Goal: Task Accomplishment & Management: Manage account settings

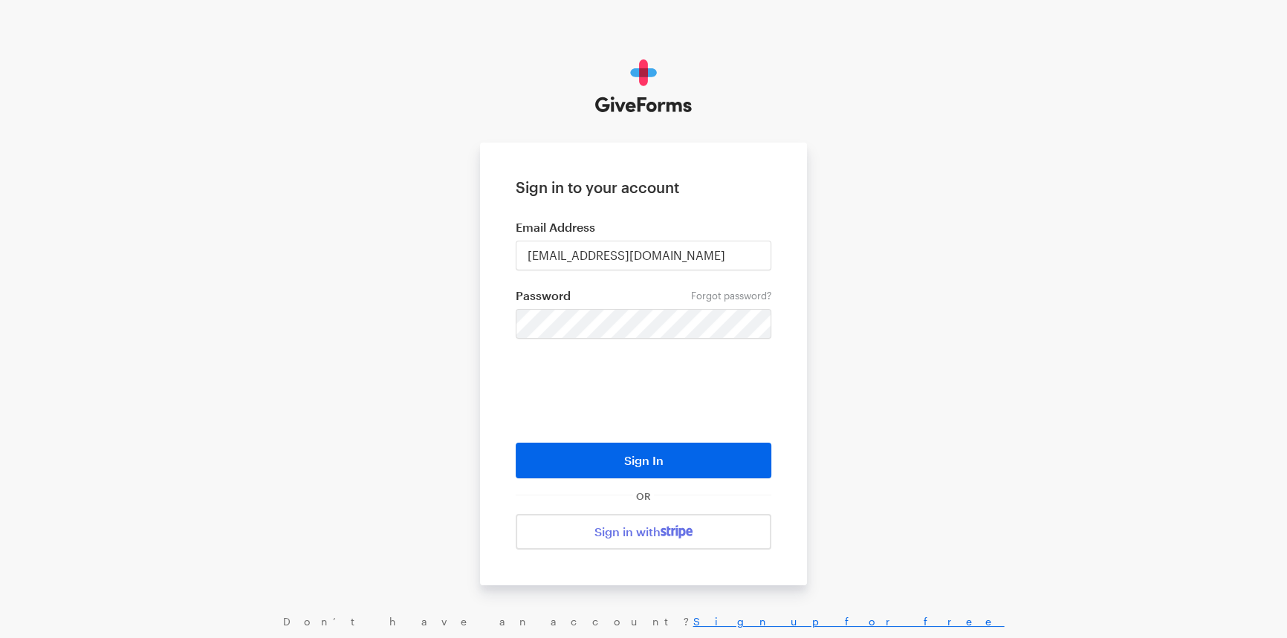
click at [535, 323] on div at bounding box center [643, 319] width 1287 height 638
click at [613, 461] on button "Sign In" at bounding box center [644, 461] width 256 height 36
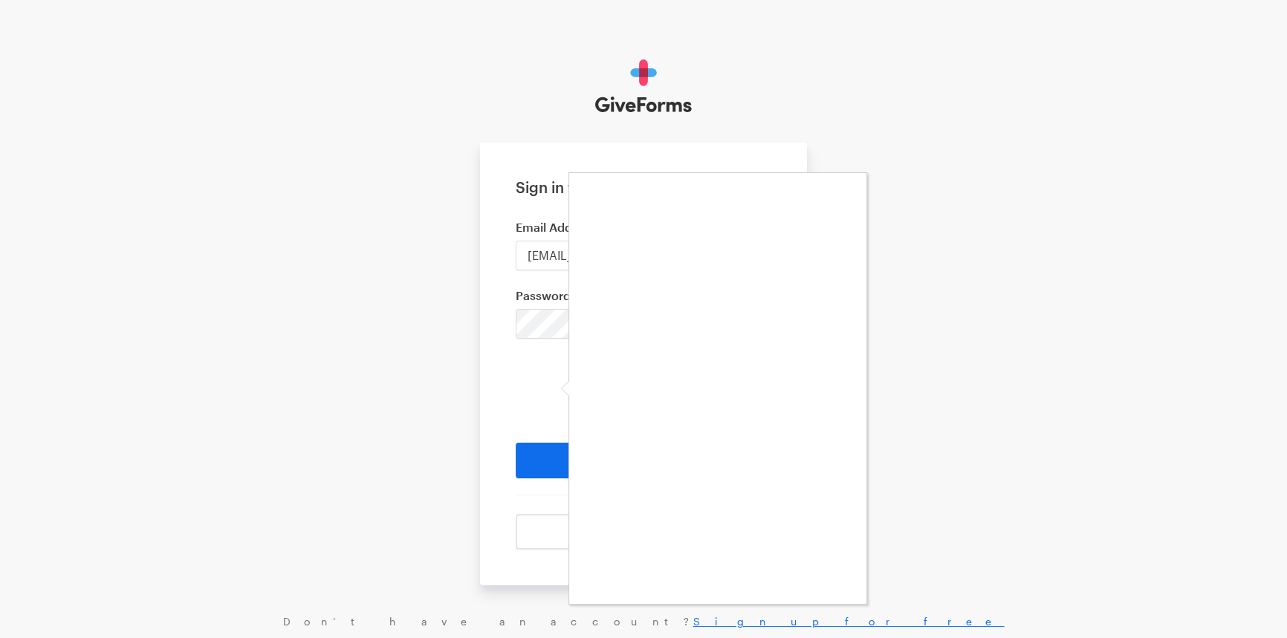
click at [554, 327] on div at bounding box center [643, 319] width 1287 height 638
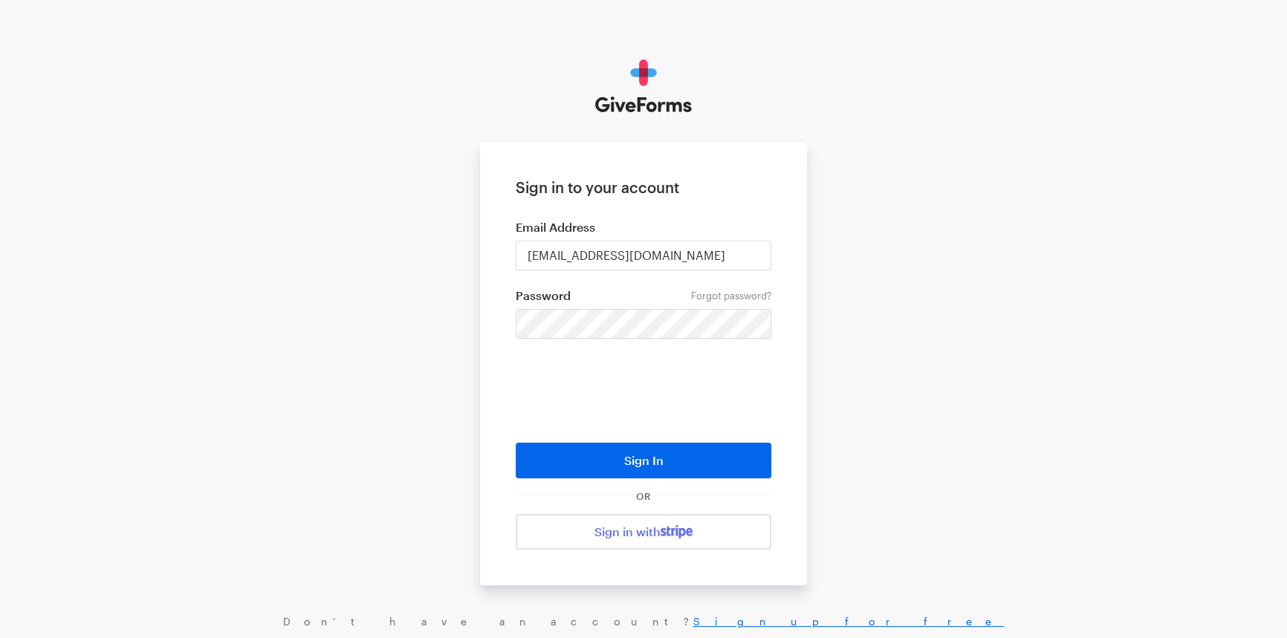
click at [550, 325] on body "Sign in to your account Email Address digital+bff@rkdgroup.com Forgot password?…" at bounding box center [643, 343] width 1287 height 687
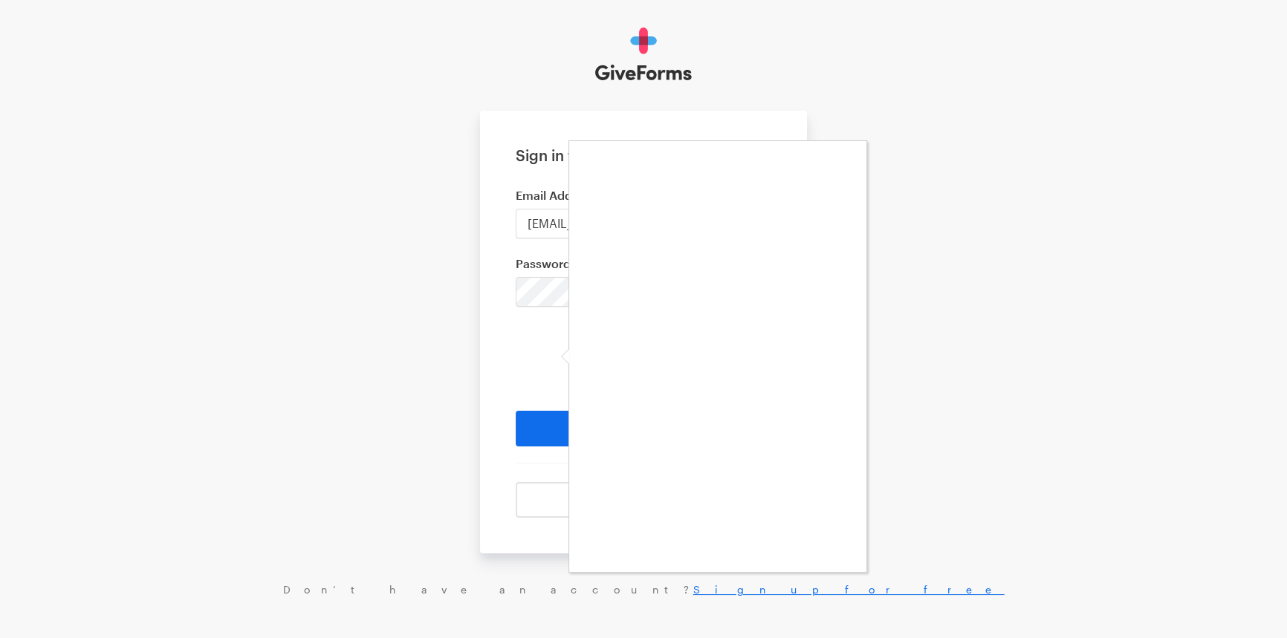
scroll to position [49, 0]
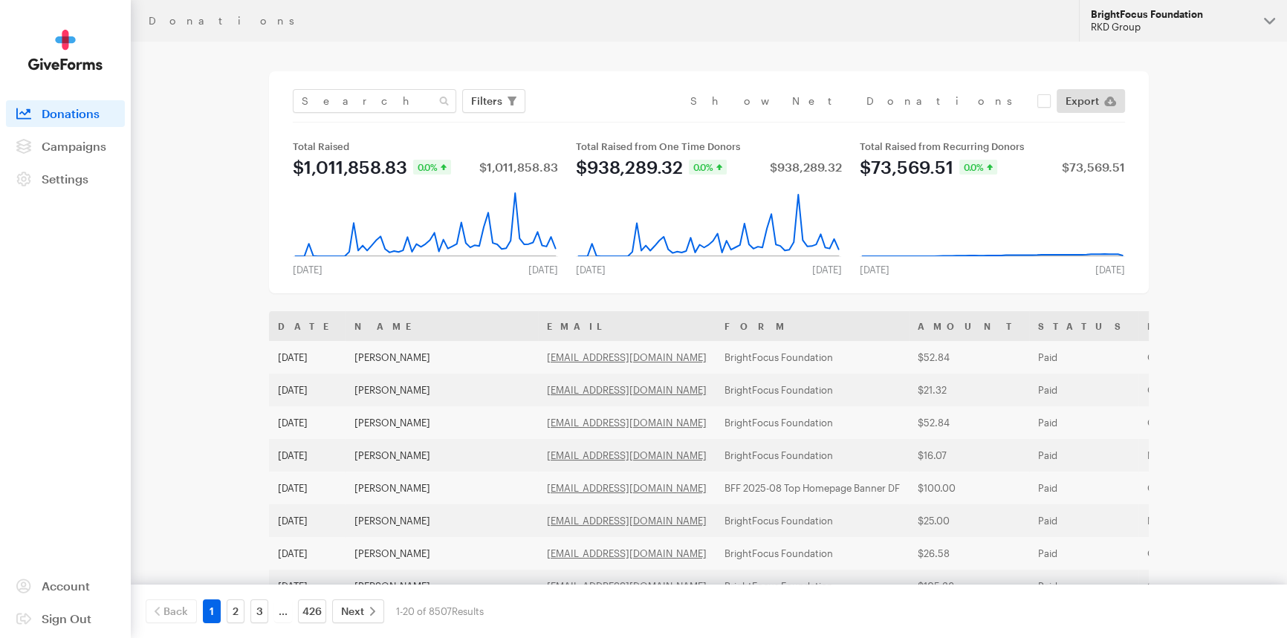
click at [1217, 35] on button "BrightFocus Foundation RKD Group" at bounding box center [1183, 21] width 208 height 42
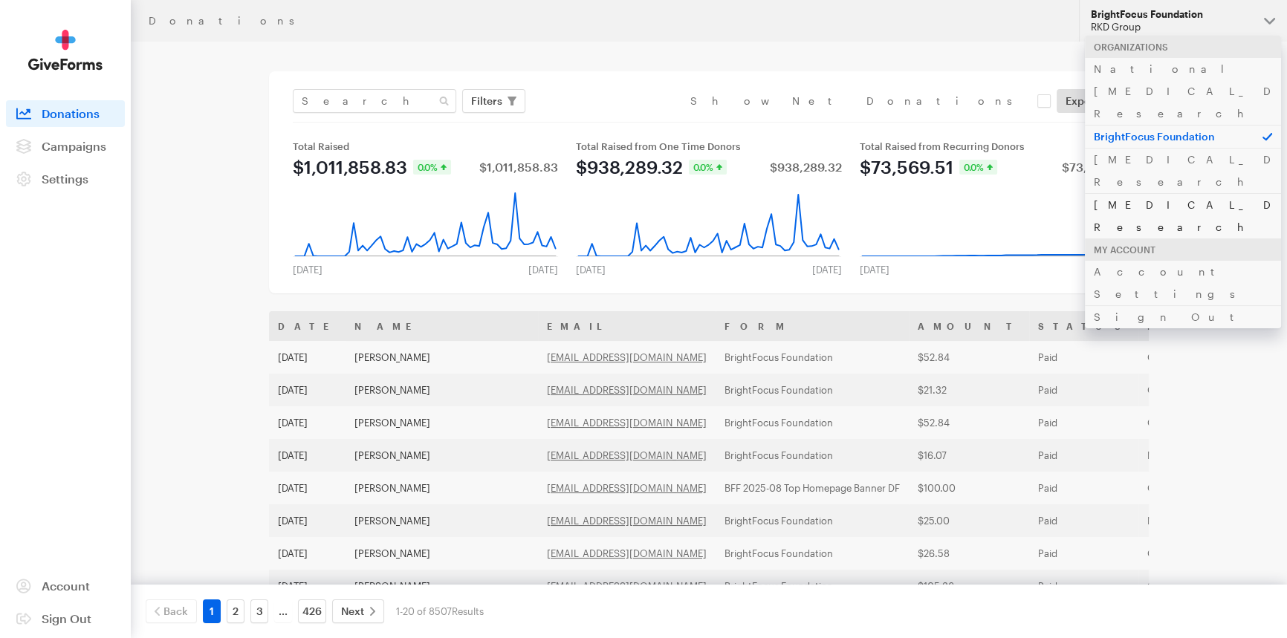
click at [1160, 193] on link "[MEDICAL_DATA] Research" at bounding box center [1183, 215] width 196 height 45
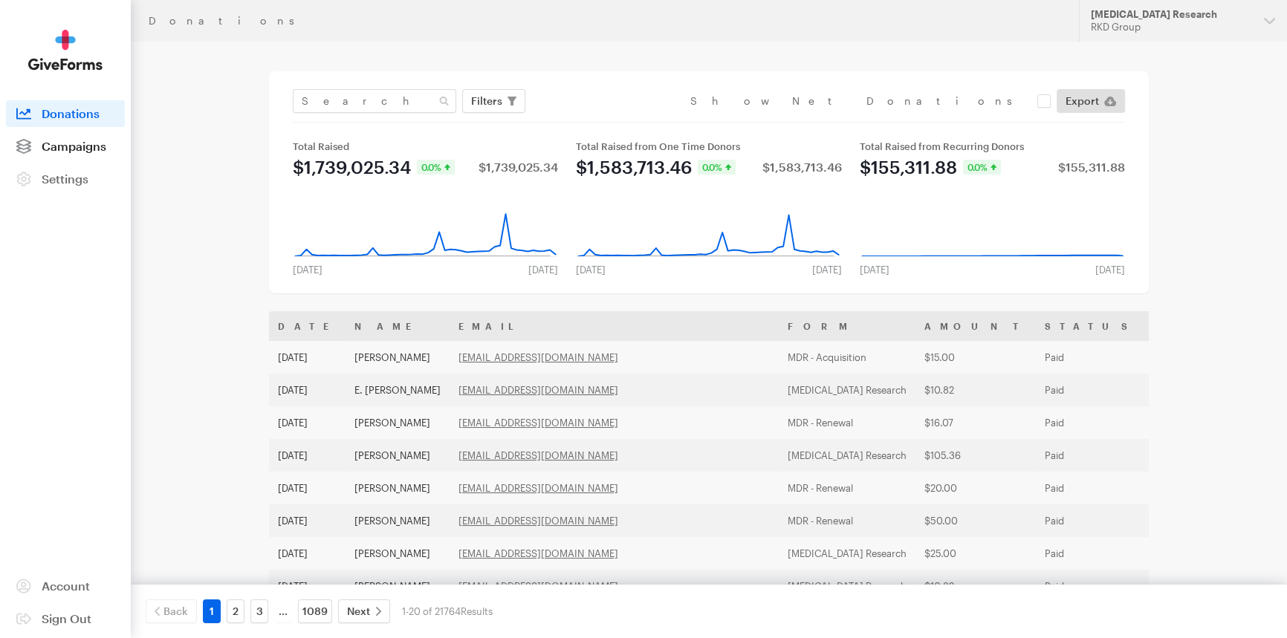
click at [65, 144] on span "Campaigns" at bounding box center [74, 146] width 65 height 14
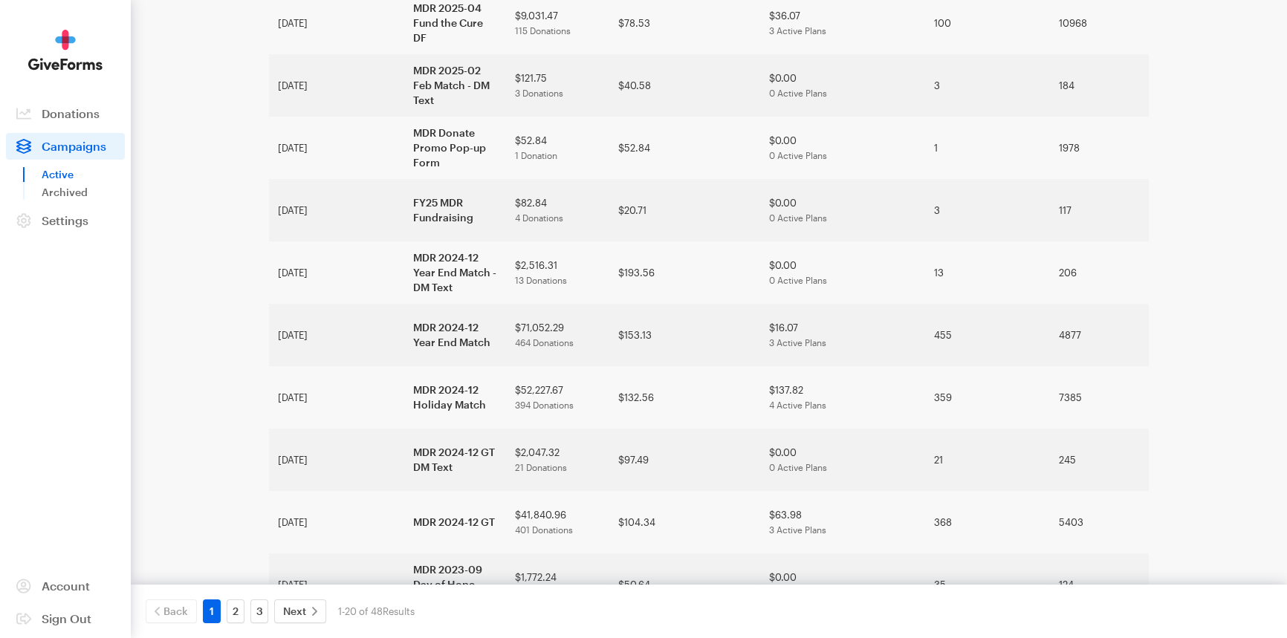
scroll to position [812, 0]
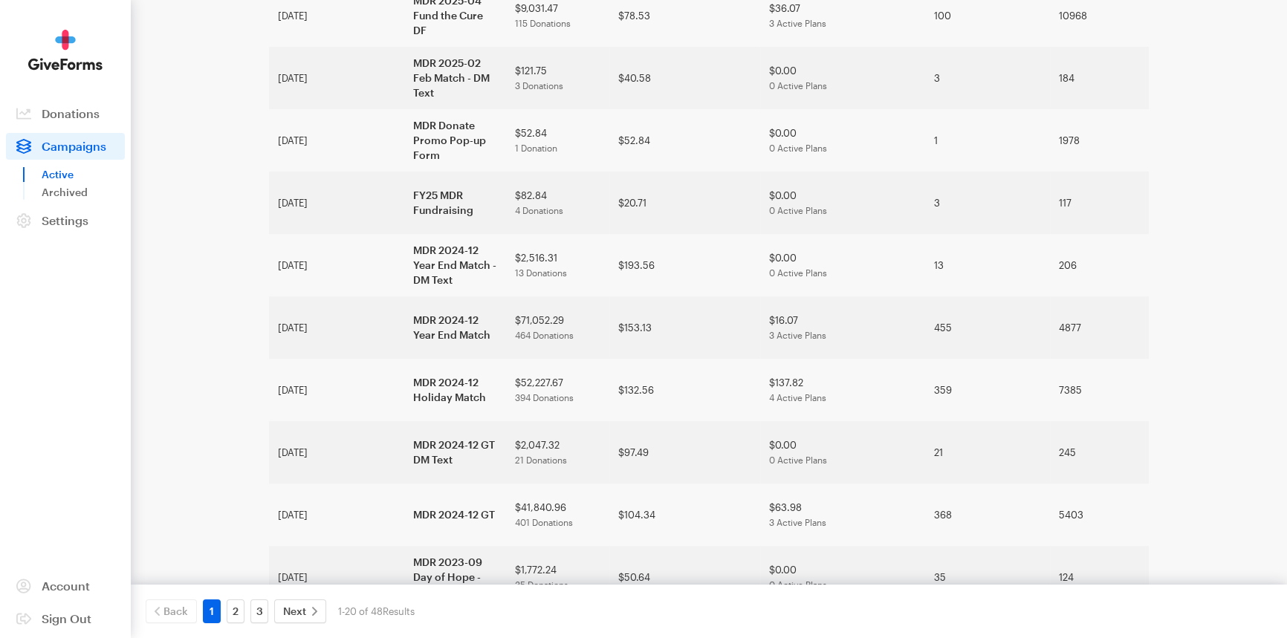
click at [247, 617] on div "3" at bounding box center [259, 612] width 24 height 24
click at [241, 616] on link "2" at bounding box center [236, 612] width 18 height 24
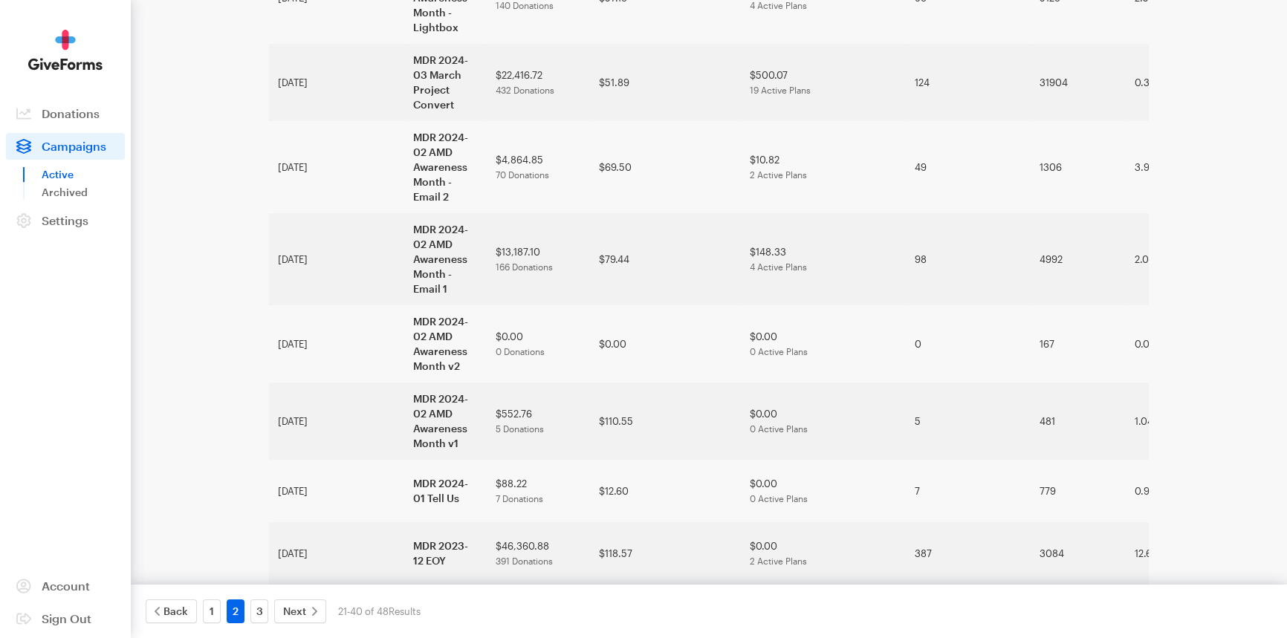
scroll to position [675, 0]
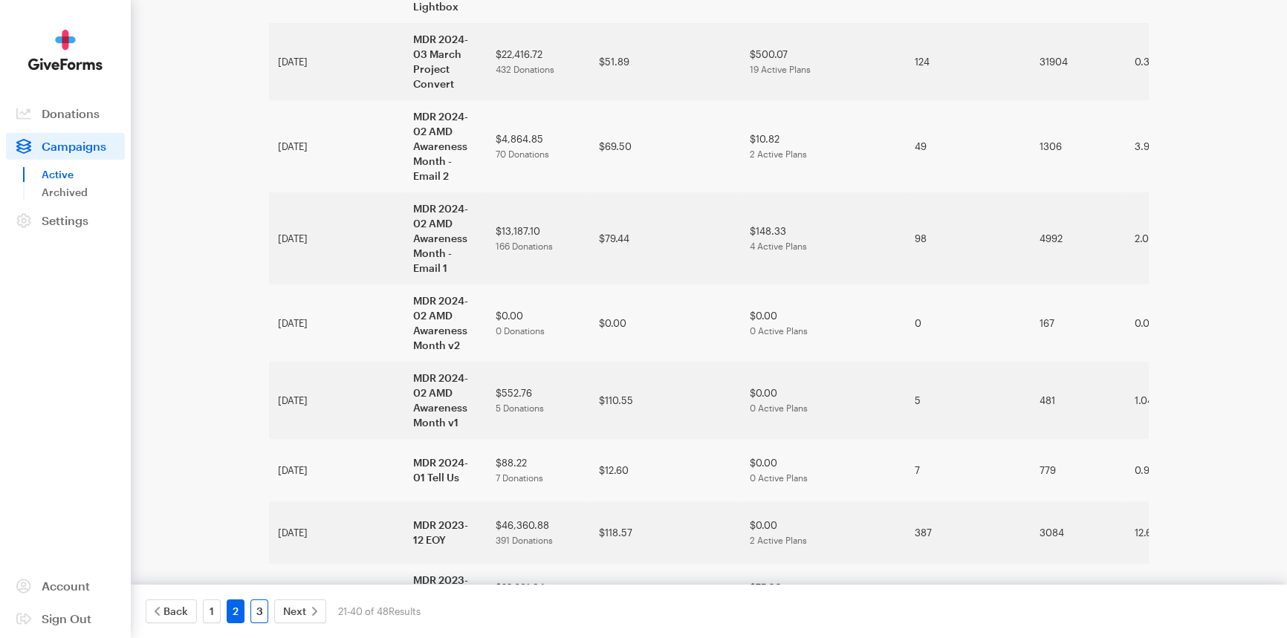
click at [249, 606] on div "3" at bounding box center [259, 612] width 24 height 24
click at [256, 608] on link "3" at bounding box center [259, 612] width 18 height 24
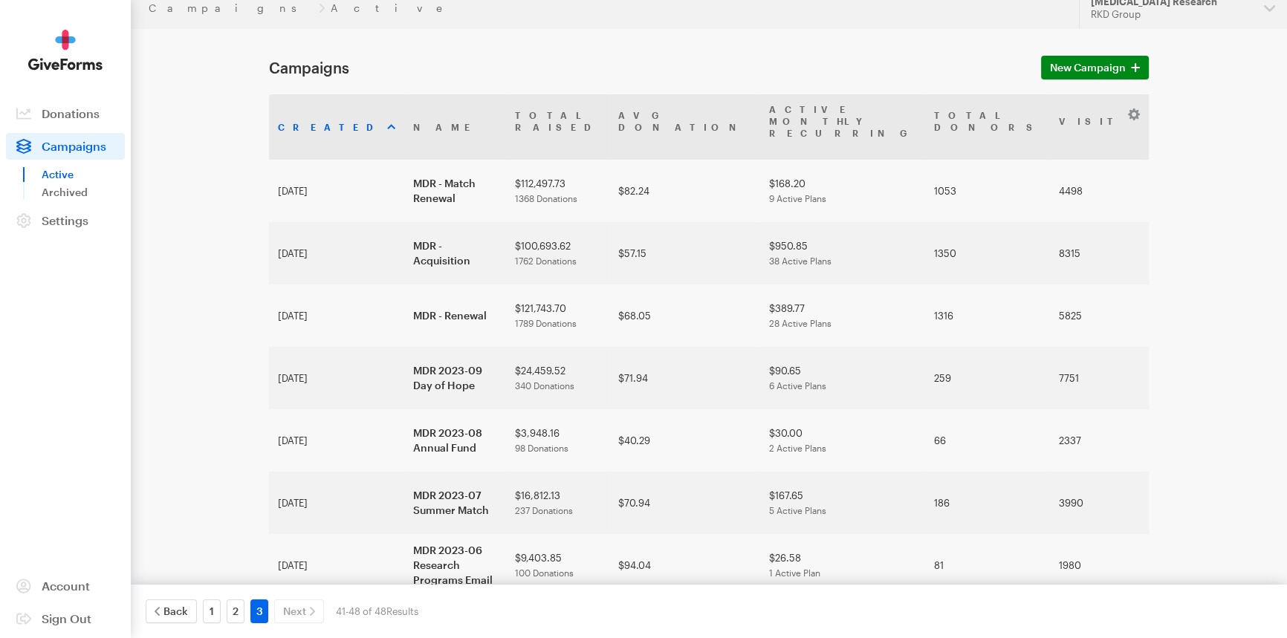
scroll to position [19, 0]
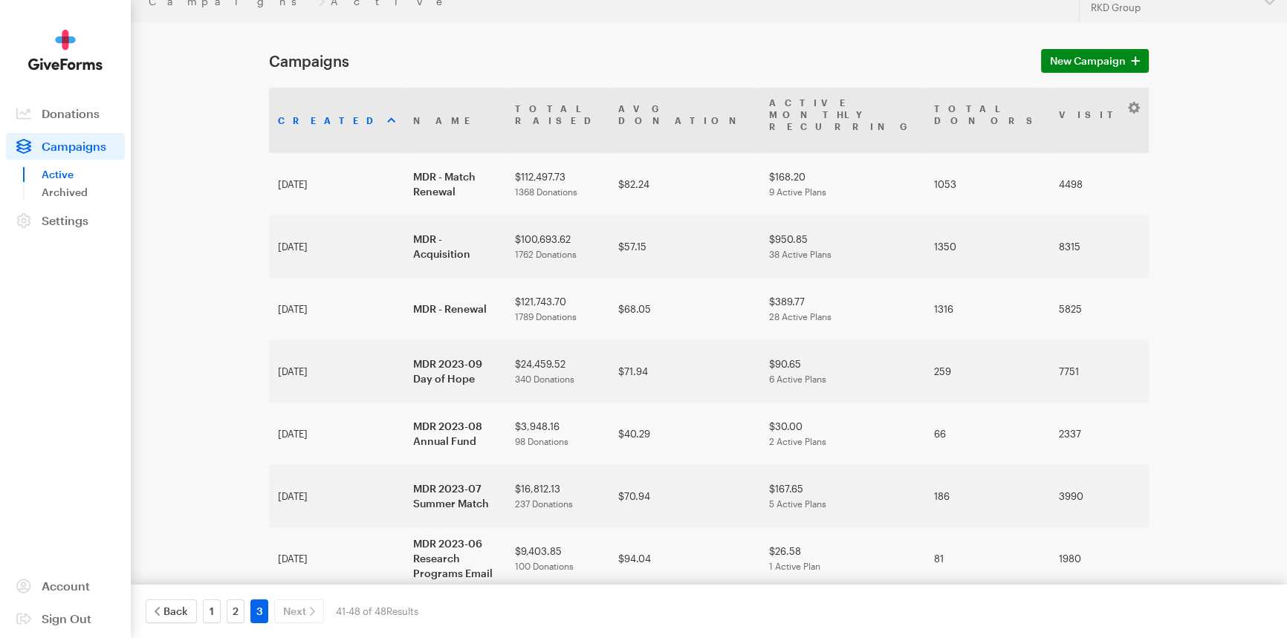
click at [169, 413] on main "Campaigns New Campaign Created Name Total Raised Avg Donation Active Monthly Re…" at bounding box center [643, 379] width 1070 height 715
click at [1186, 530] on div "Campaigns Active Updates Support [MEDICAL_DATA] Research RKD Group Organization…" at bounding box center [643, 359] width 1287 height 756
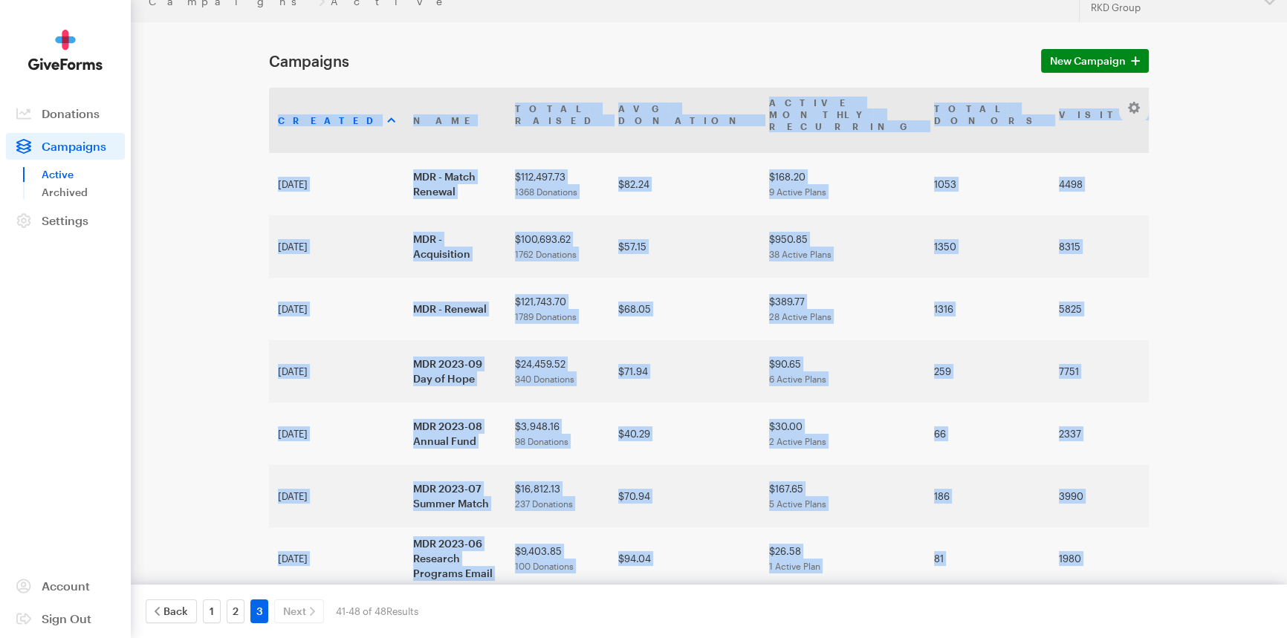
click at [1186, 530] on div "Campaigns Active Updates Support [MEDICAL_DATA] Research RKD Group Organization…" at bounding box center [643, 359] width 1287 height 756
click at [1162, 542] on main "Campaigns New Campaign Created Name Total Raised Avg Donation Active Monthly Re…" at bounding box center [643, 379] width 1070 height 715
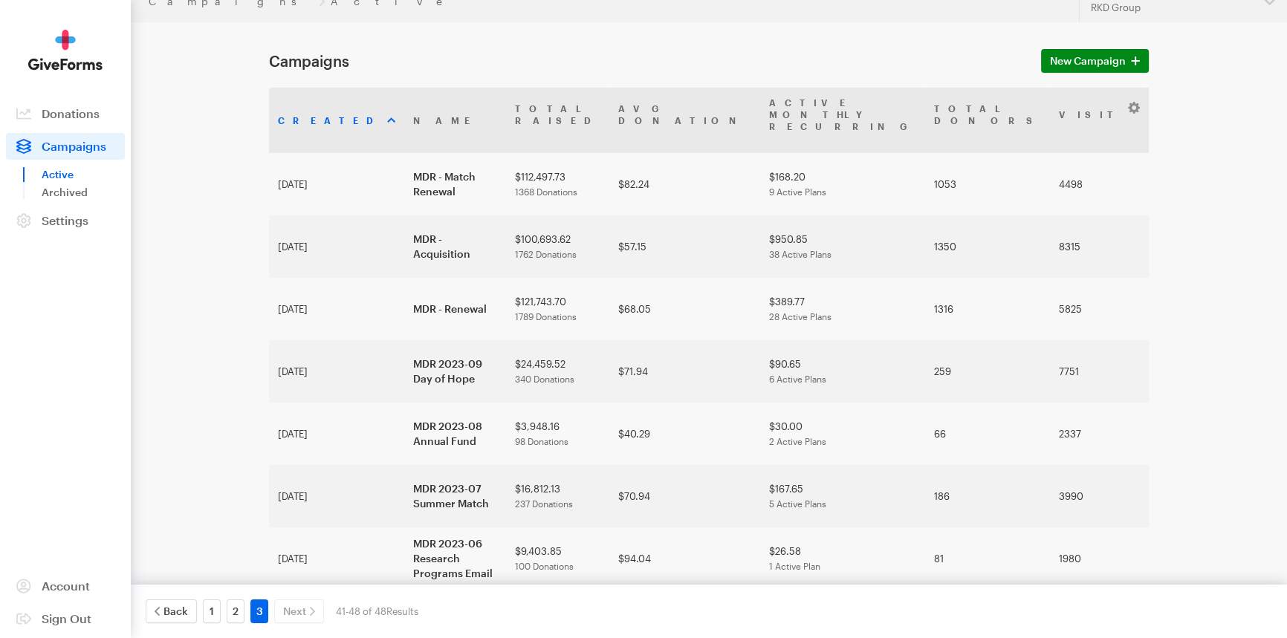
click at [977, 563] on main "Campaigns New Campaign Created Name Total Raised Avg Donation Active Monthly Re…" at bounding box center [643, 379] width 1070 height 715
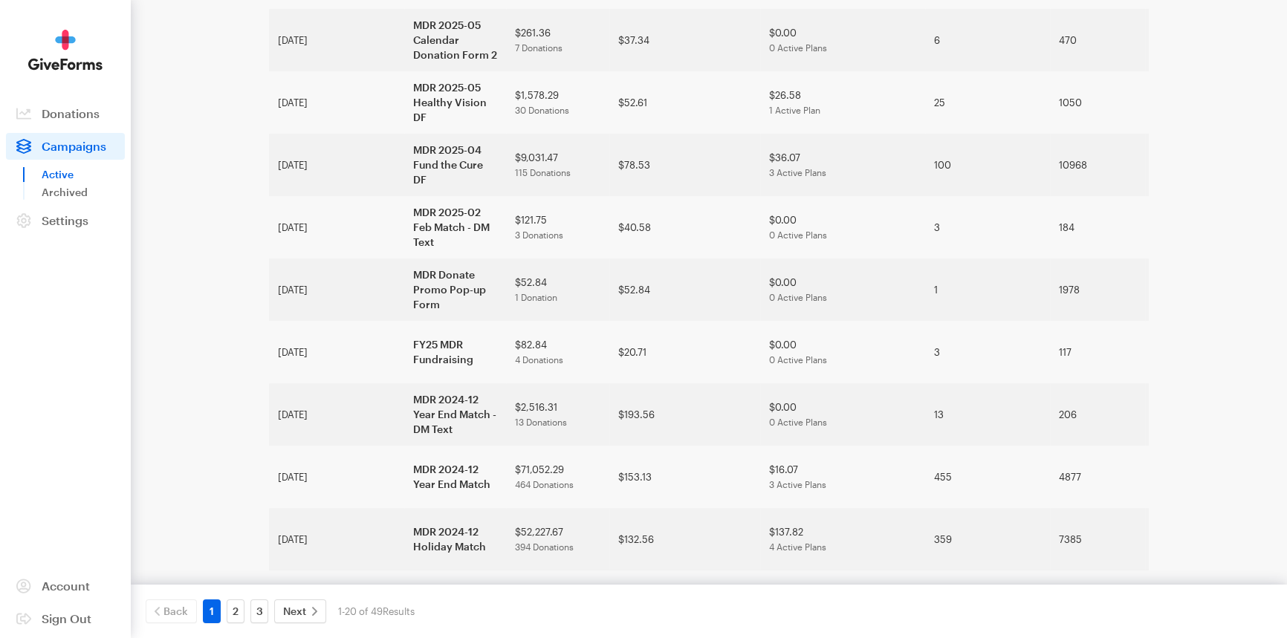
scroll to position [812, 0]
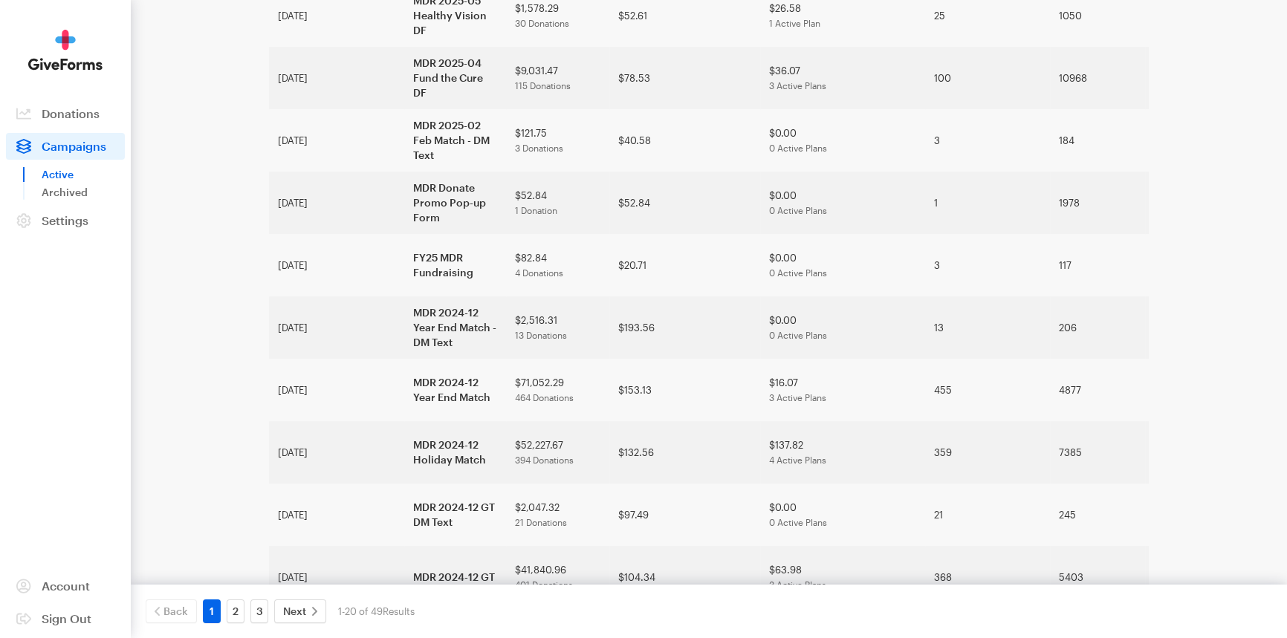
click at [265, 624] on div "Back 1 2 3 Next 1-20 of 49 Results 10 Per Page 20 Per Page 50 Per Page" at bounding box center [709, 611] width 1156 height 53
click at [263, 616] on link "3" at bounding box center [259, 612] width 18 height 24
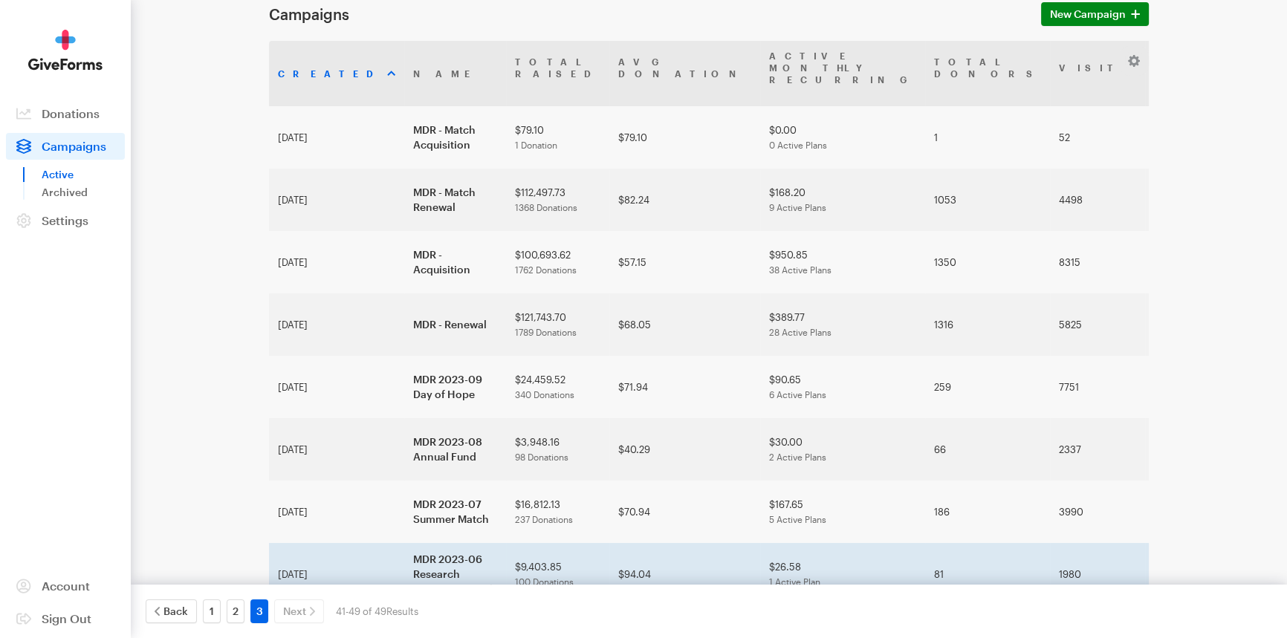
scroll to position [67, 0]
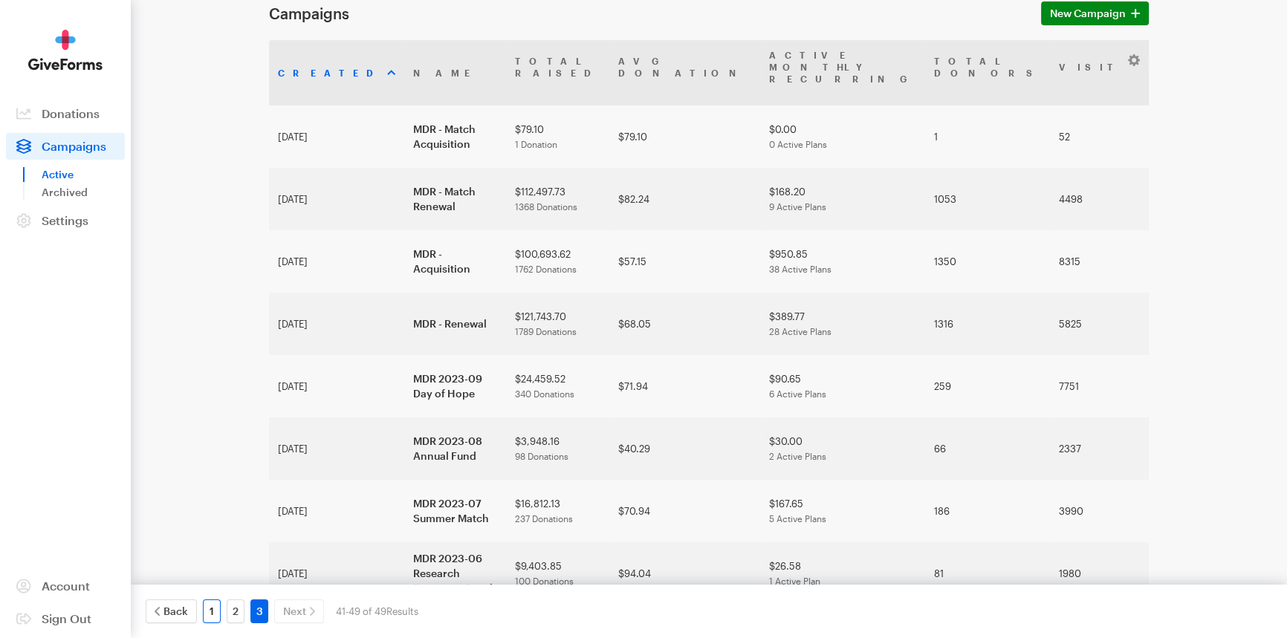
click at [218, 612] on link "1" at bounding box center [212, 612] width 18 height 24
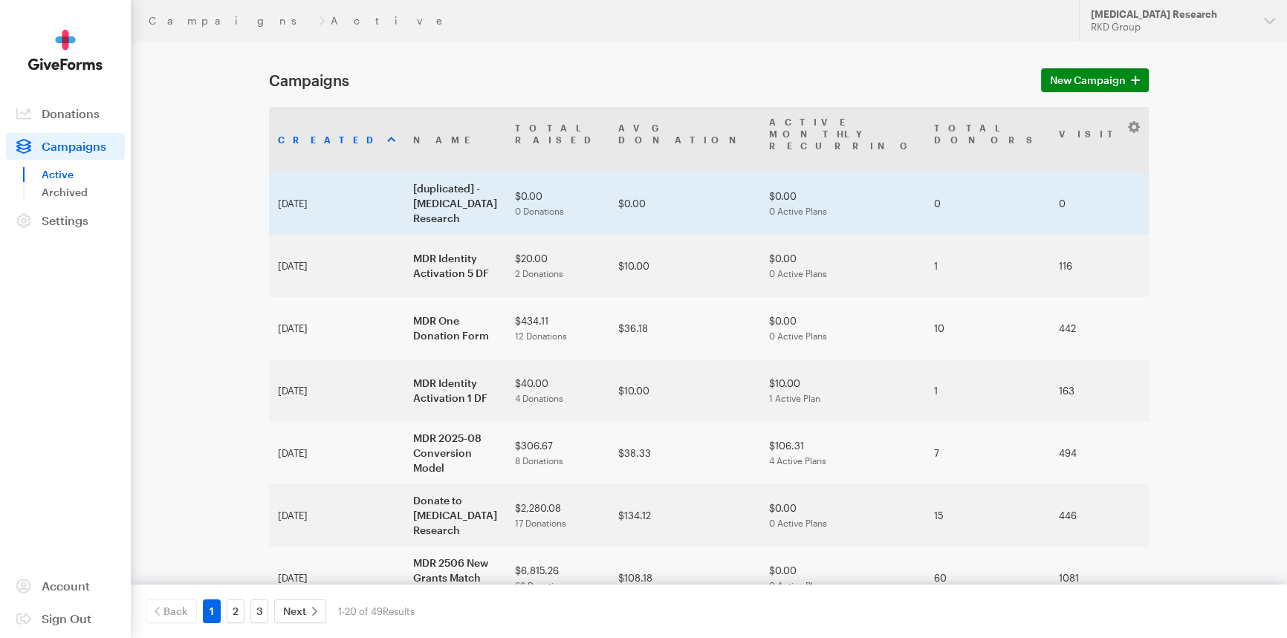
click at [404, 190] on td "[duplicated] - [MEDICAL_DATA] Research" at bounding box center [455, 203] width 102 height 62
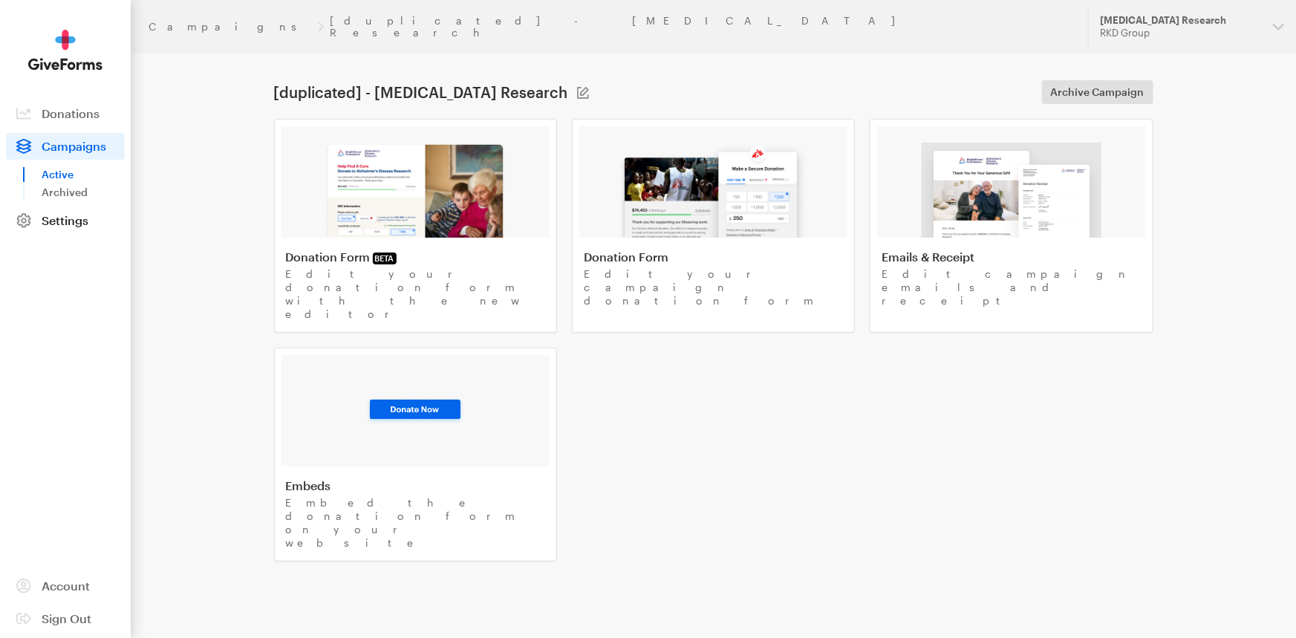
click at [67, 223] on span "Settings" at bounding box center [65, 220] width 47 height 14
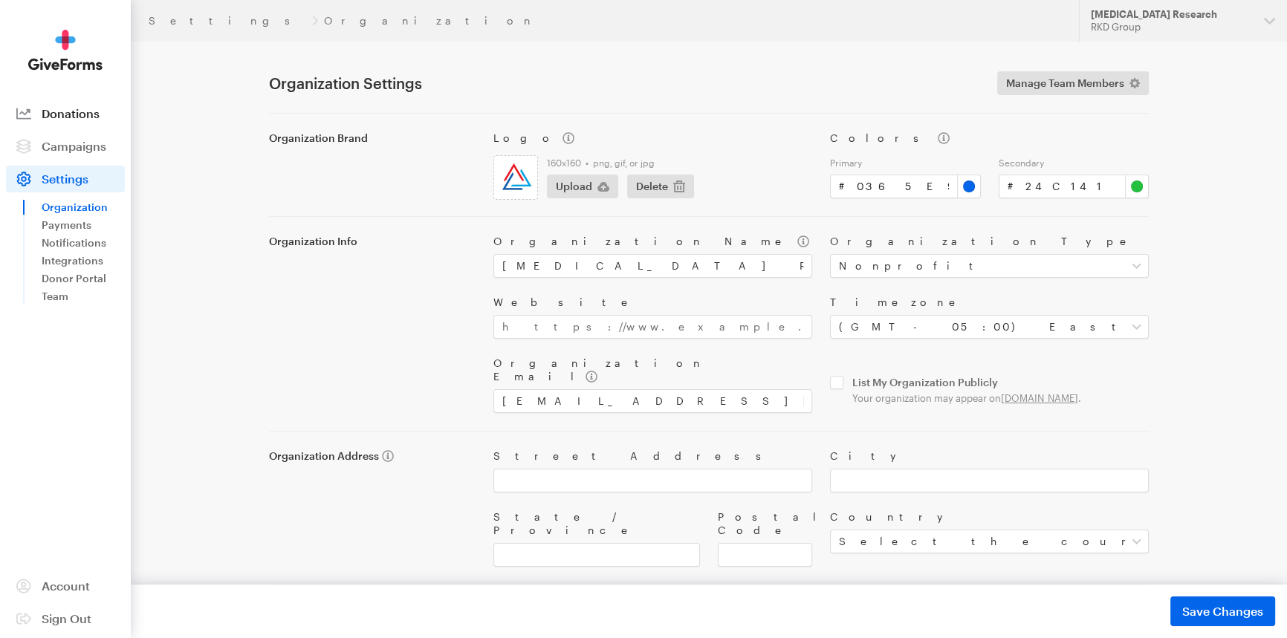
click at [78, 110] on span "Donations" at bounding box center [71, 113] width 58 height 14
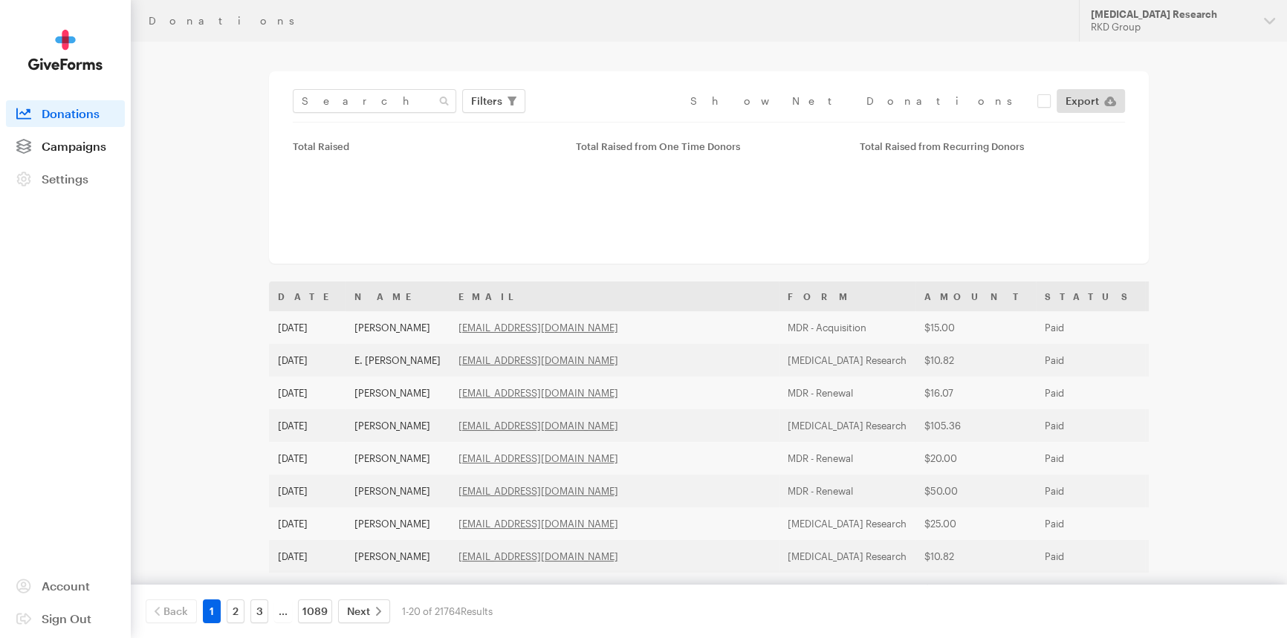
click at [74, 139] on span "Campaigns" at bounding box center [74, 146] width 65 height 14
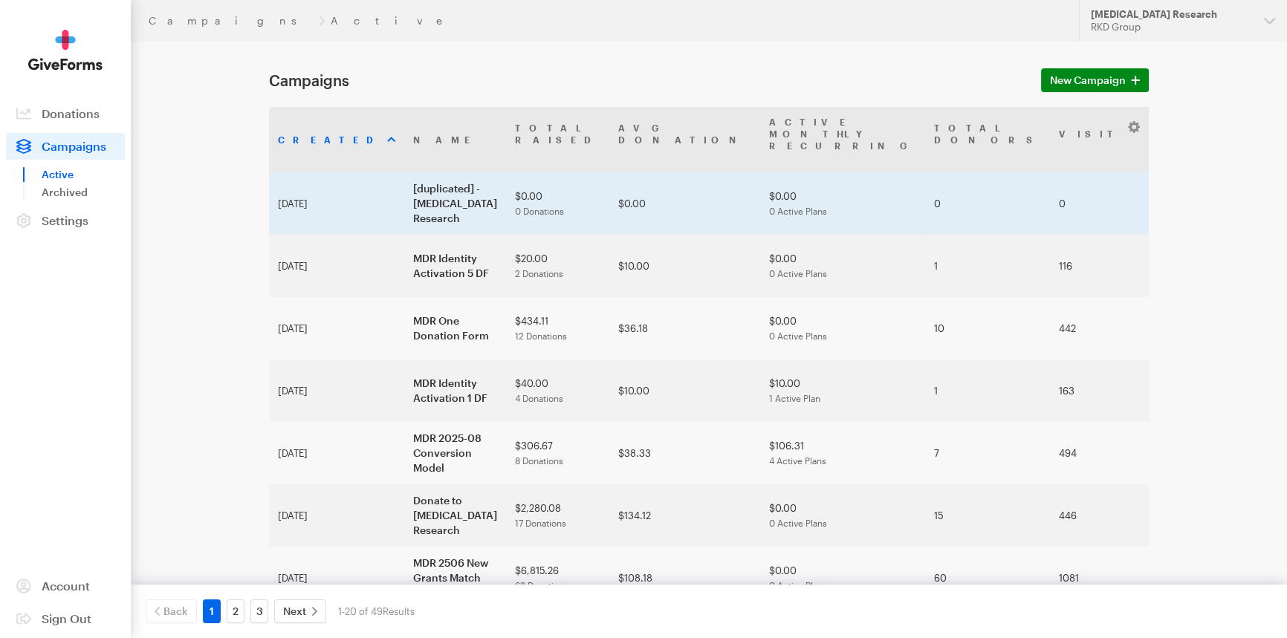
click at [404, 201] on td "[duplicated] - [MEDICAL_DATA] Research" at bounding box center [455, 203] width 102 height 62
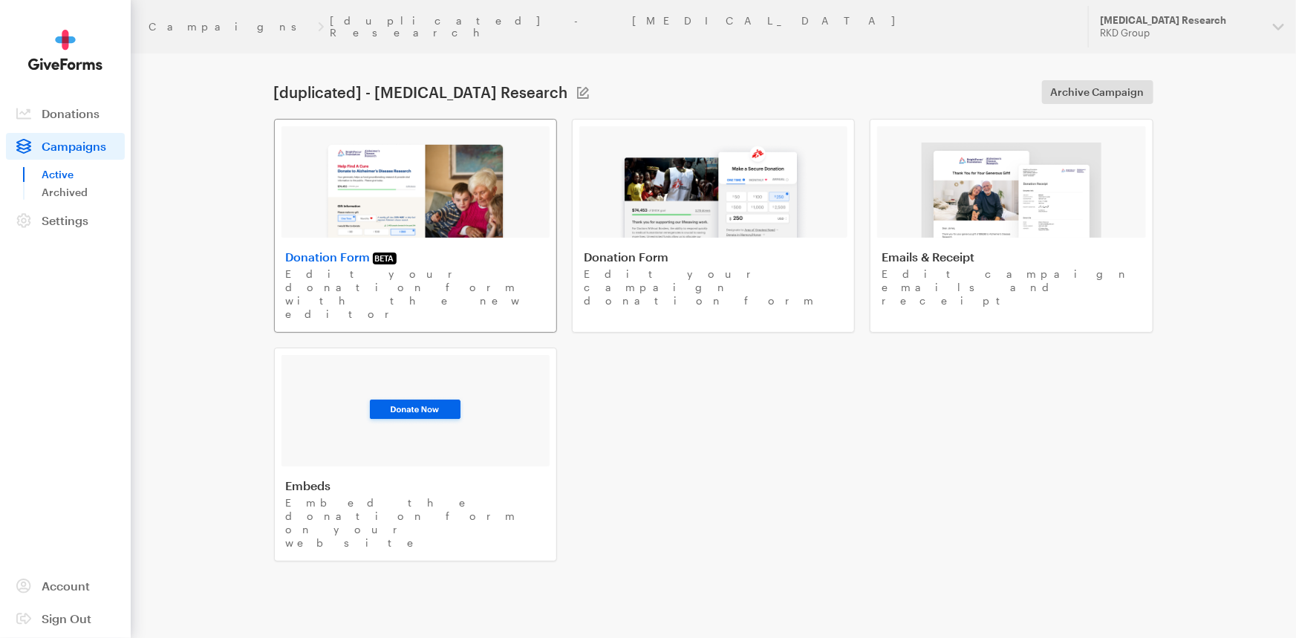
click at [356, 191] on img at bounding box center [416, 190] width 182 height 95
click at [672, 152] on img at bounding box center [713, 190] width 189 height 95
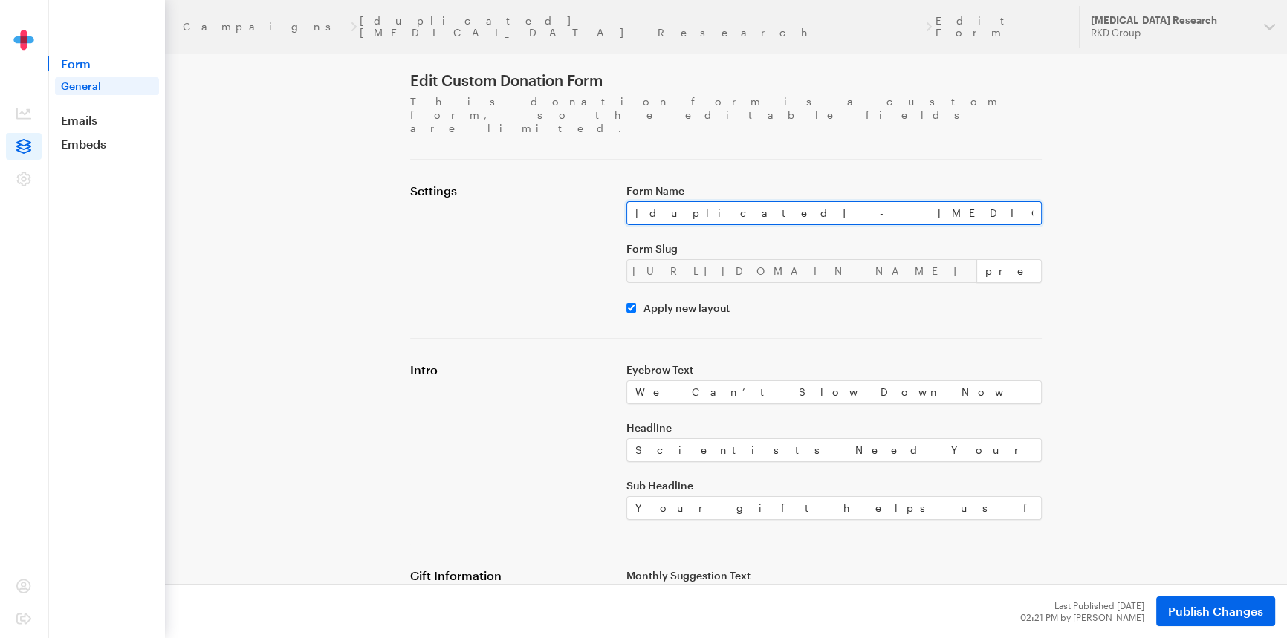
drag, startPoint x: 885, startPoint y: 185, endPoint x: 586, endPoint y: 184, distance: 298.7
click at [586, 184] on div "Settings Form Name [duplicated] - Macular Degeneration Research Form Slug https…" at bounding box center [725, 249] width 649 height 131
paste input "MDR Pre-Lapsed Donation Form 2"
type input "MDR Pre-Lapsed Donation Form 2"
click at [586, 184] on div "Settings" at bounding box center [509, 249] width 216 height 131
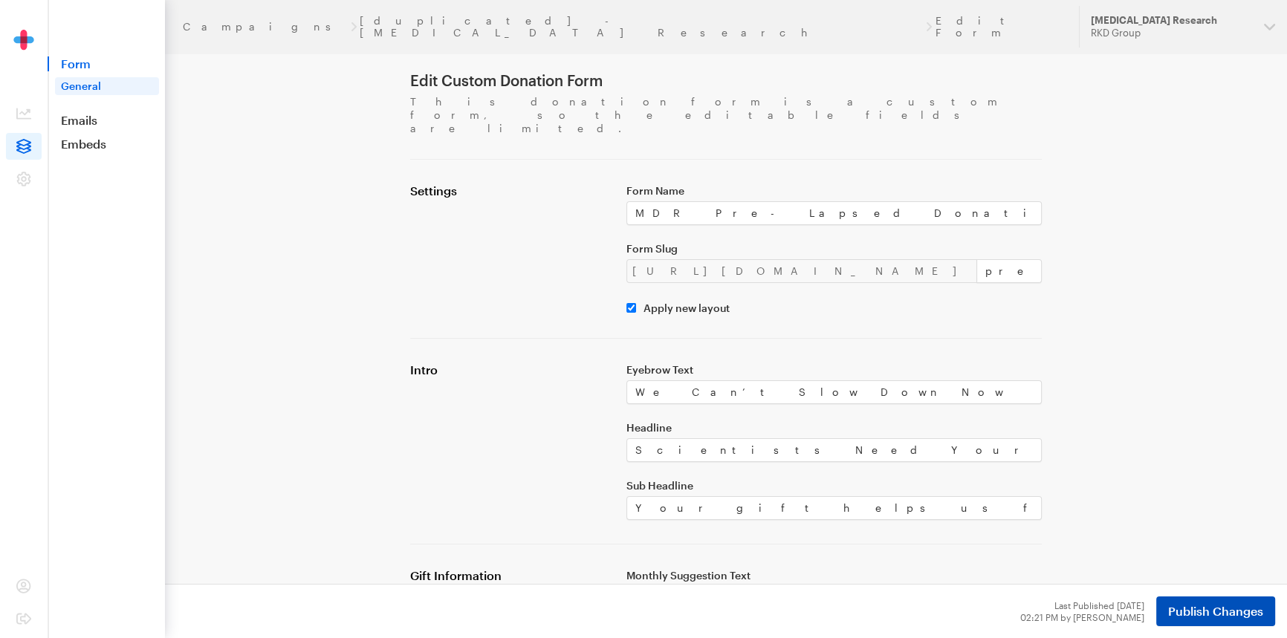
click at [1204, 610] on span "Publish Changes" at bounding box center [1215, 612] width 95 height 18
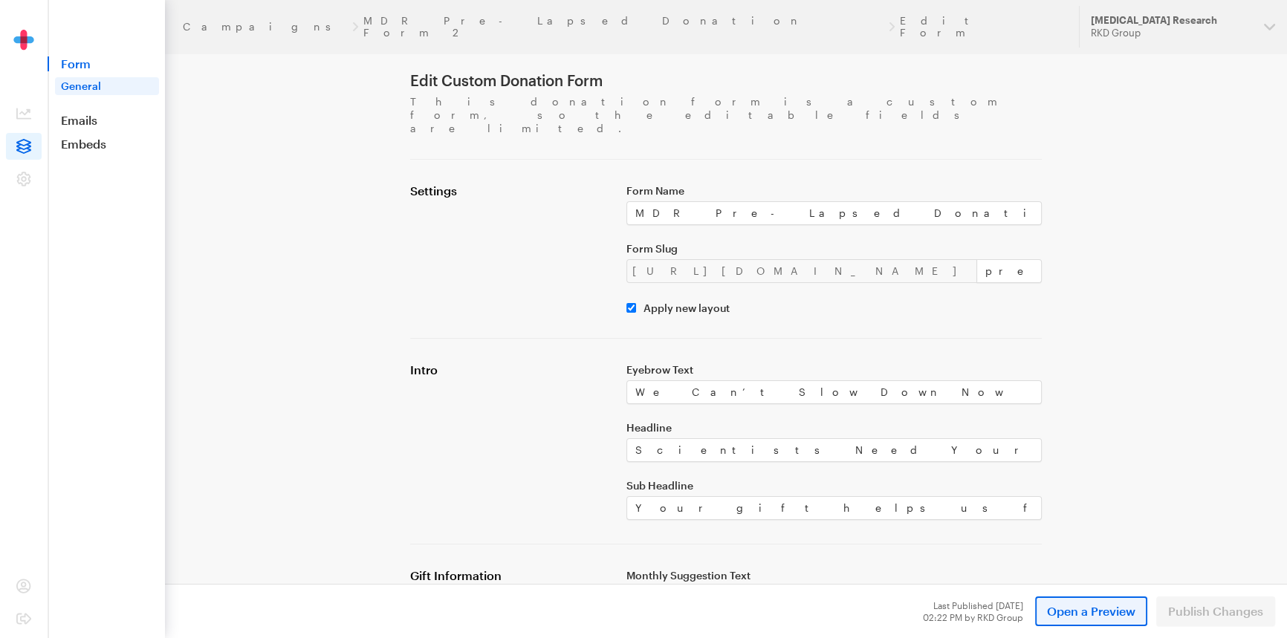
click at [1103, 603] on span "Open a Preview" at bounding box center [1091, 612] width 88 height 18
click at [227, 22] on link "Campaigns" at bounding box center [265, 27] width 164 height 12
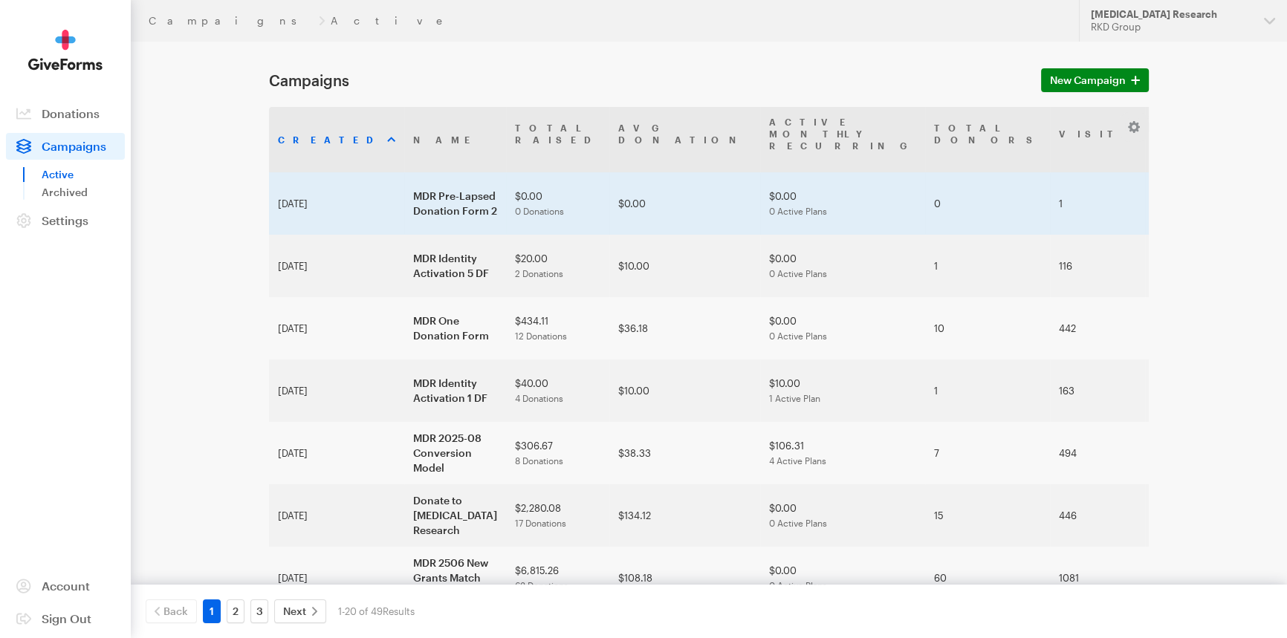
click at [408, 178] on td "MDR Pre-Lapsed Donation Form 2" at bounding box center [455, 203] width 102 height 62
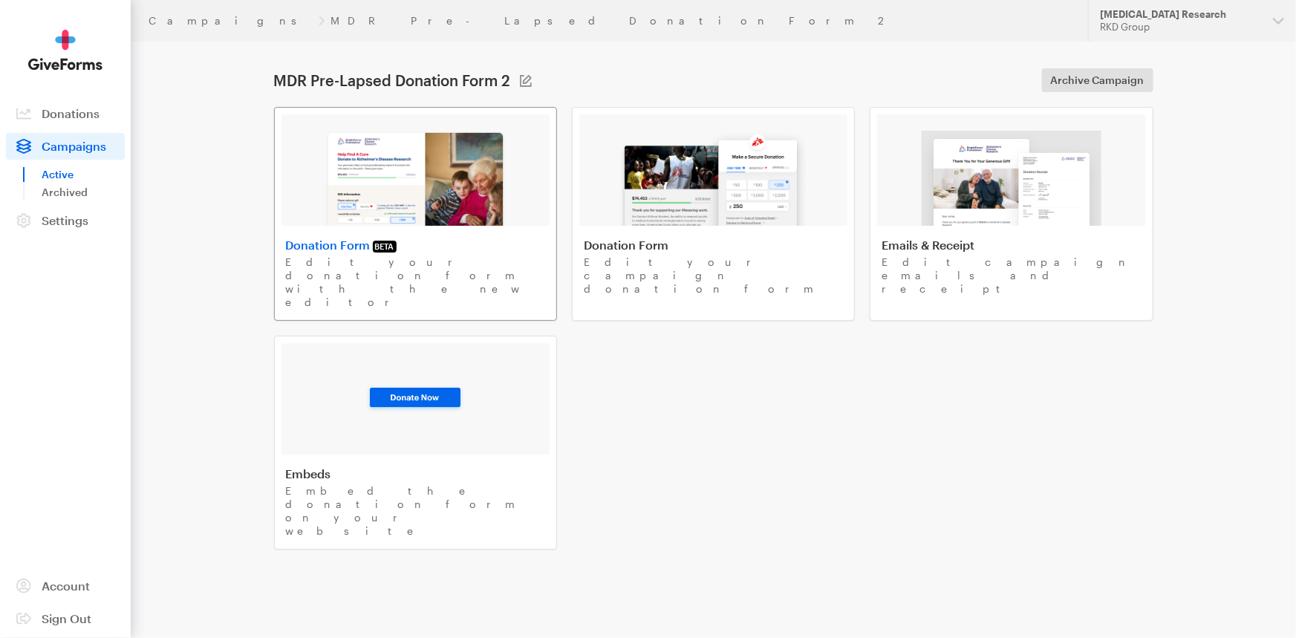
click at [441, 179] on img at bounding box center [416, 178] width 182 height 95
